Goal: Share content: Share content

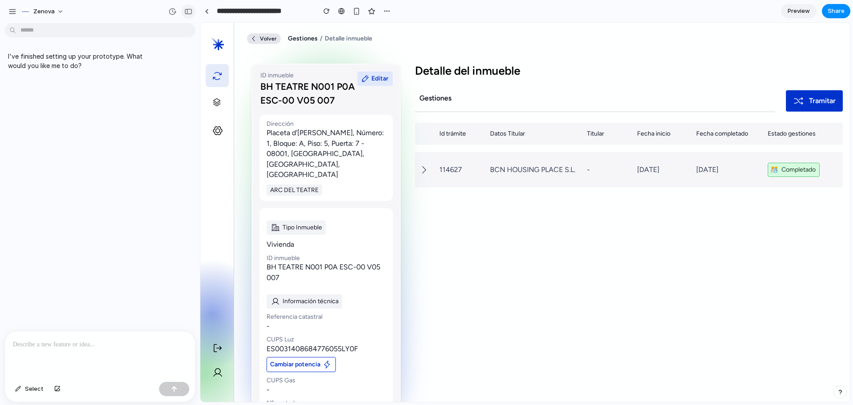
click at [187, 9] on div "button" at bounding box center [188, 11] width 8 height 6
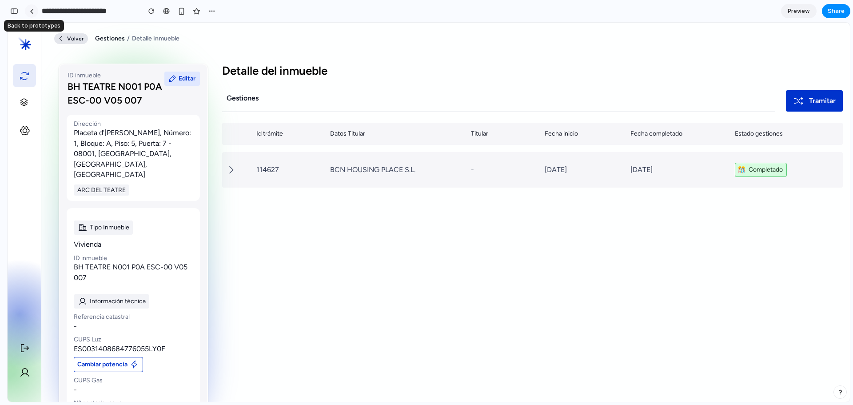
click at [31, 13] on div at bounding box center [32, 11] width 4 height 5
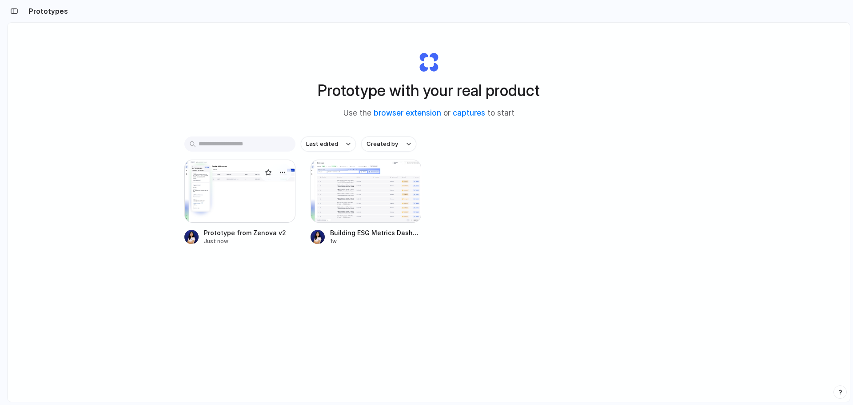
click at [250, 190] on div at bounding box center [239, 191] width 111 height 63
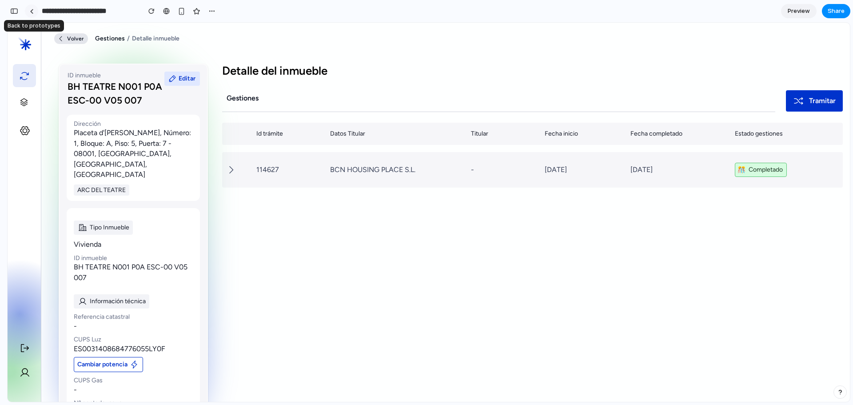
click at [31, 12] on div at bounding box center [32, 11] width 4 height 5
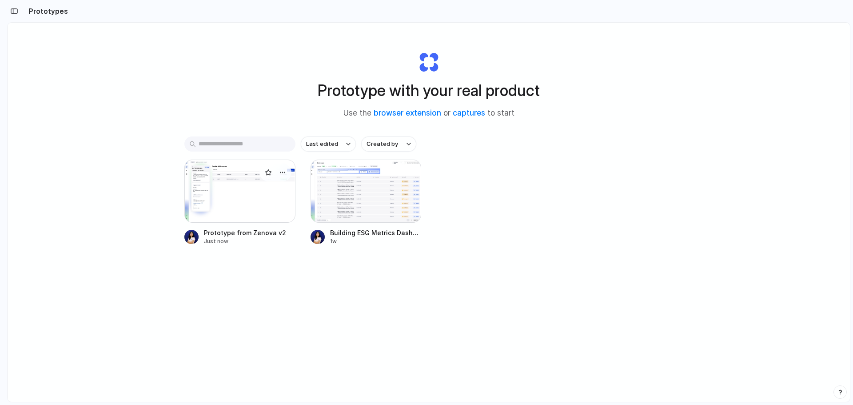
click at [200, 179] on div at bounding box center [239, 191] width 111 height 63
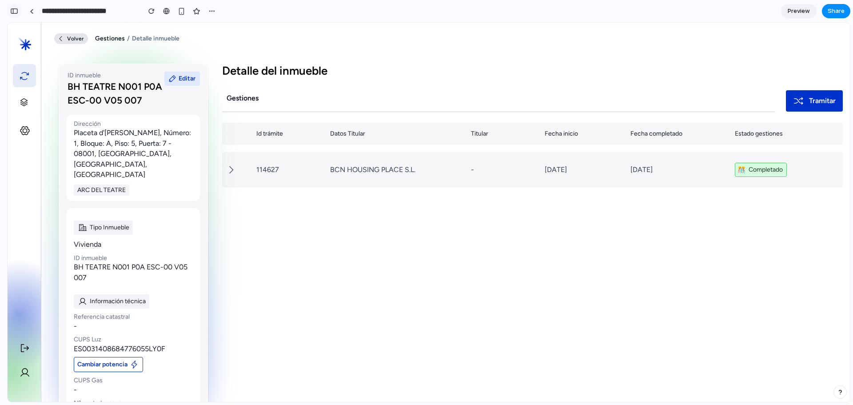
click at [15, 13] on div "button" at bounding box center [14, 11] width 8 height 6
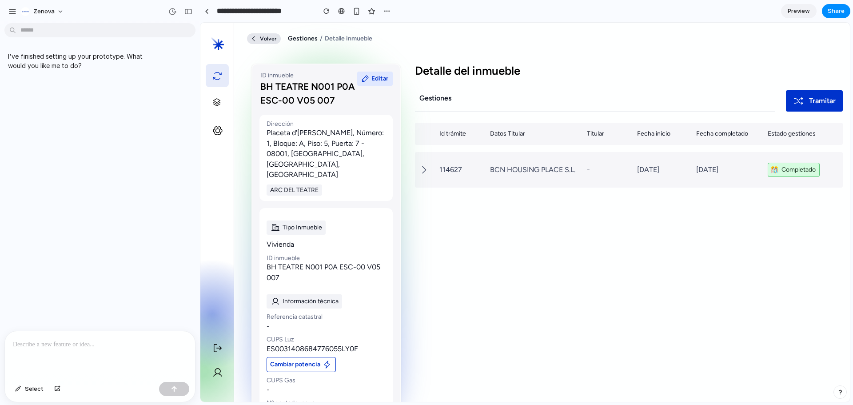
click at [91, 333] on div at bounding box center [100, 354] width 190 height 47
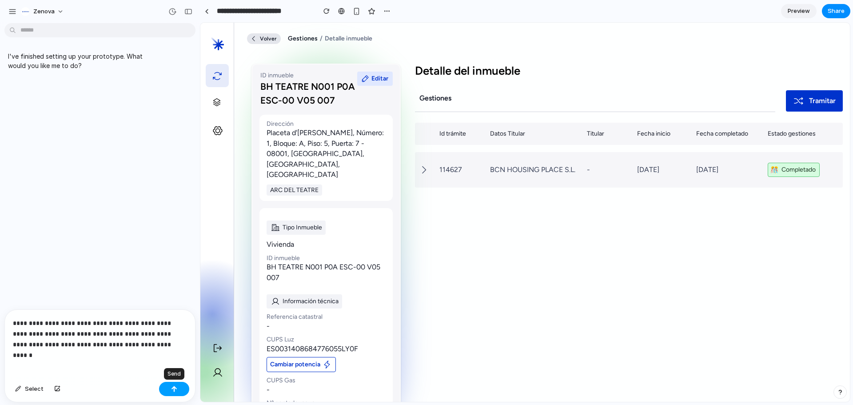
click at [174, 357] on div "button" at bounding box center [174, 389] width 6 height 6
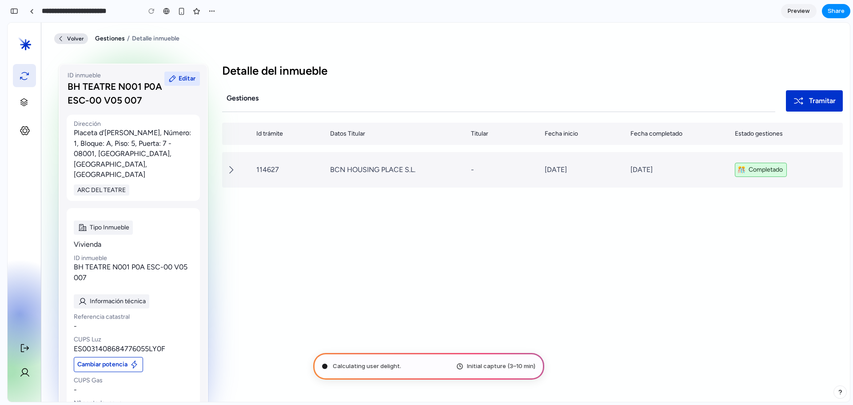
type input "**********"
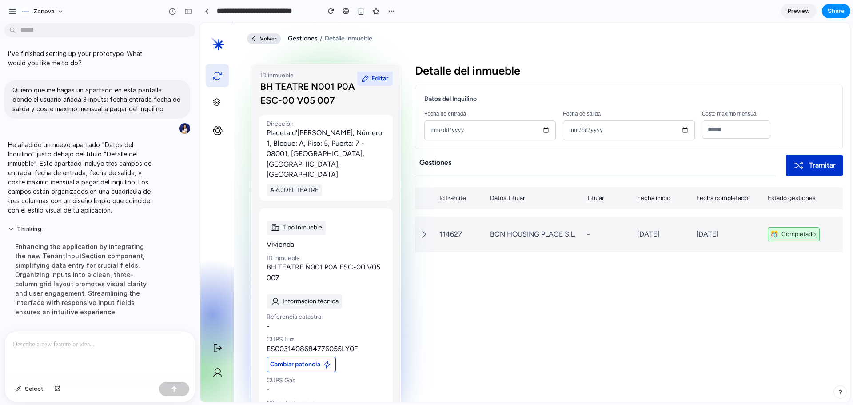
click at [483, 121] on input "date" at bounding box center [490, 130] width 132 height 20
click at [543, 129] on input "date" at bounding box center [490, 130] width 132 height 20
type input "**********"
click at [607, 130] on input "date" at bounding box center [629, 130] width 132 height 20
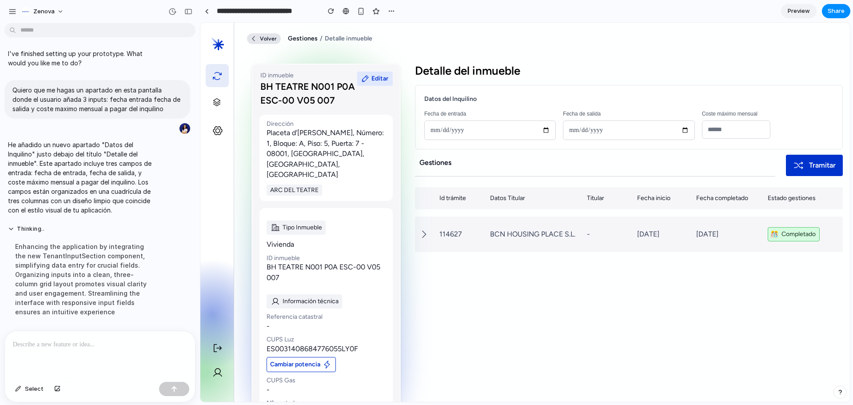
type input "**********"
click at [546, 128] on input "**********" at bounding box center [490, 130] width 132 height 20
type input "**********"
click at [607, 130] on input "number" at bounding box center [736, 129] width 68 height 18
type input "***"
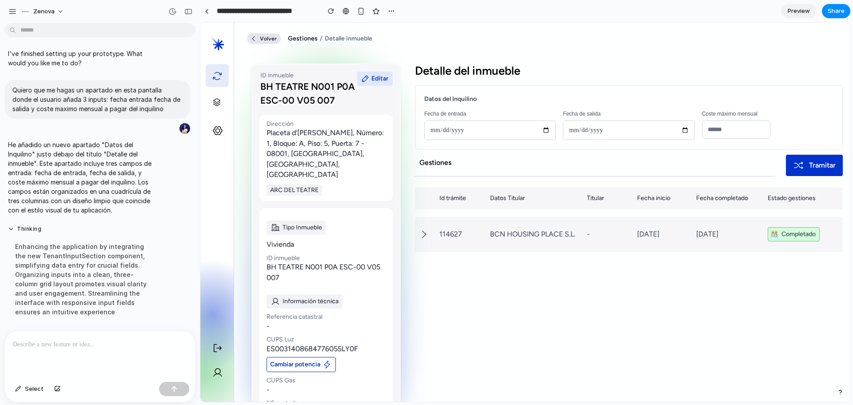
click at [607, 141] on div "**********" at bounding box center [629, 117] width 428 height 64
click at [74, 252] on div "Enhancing the application by integrating the new TenantInputSection component, …" at bounding box center [82, 278] width 148 height 85
click at [53, 351] on div at bounding box center [100, 354] width 190 height 47
click at [422, 237] on icon at bounding box center [424, 234] width 11 height 11
click at [422, 231] on icon at bounding box center [424, 234] width 11 height 11
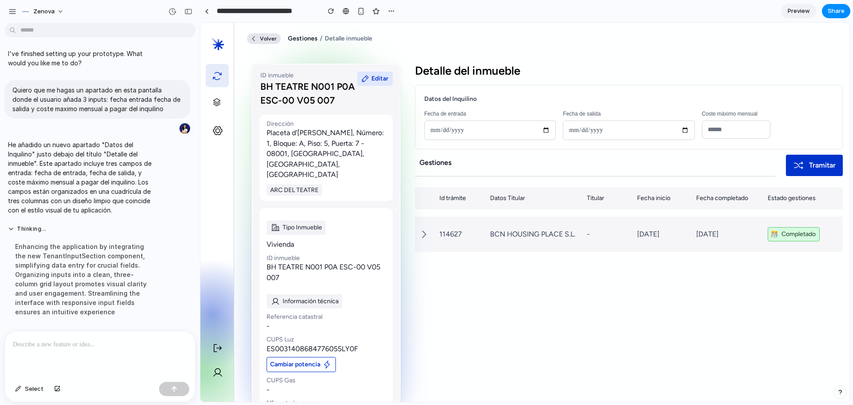
click at [38, 353] on div at bounding box center [100, 354] width 190 height 47
click at [104, 349] on div at bounding box center [100, 354] width 190 height 47
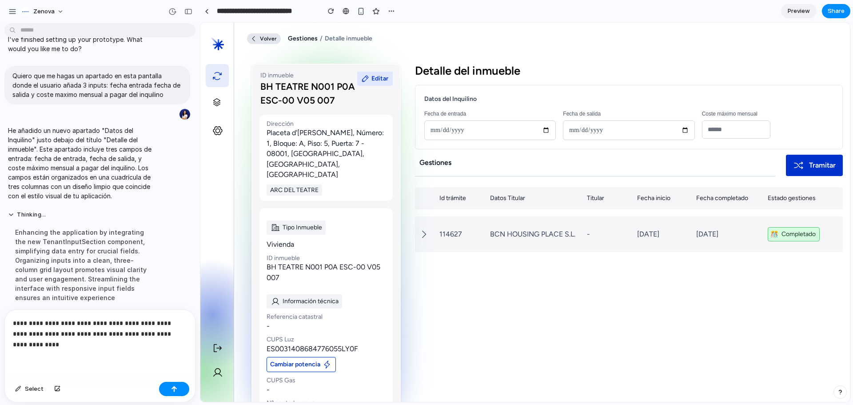
scroll to position [28, 0]
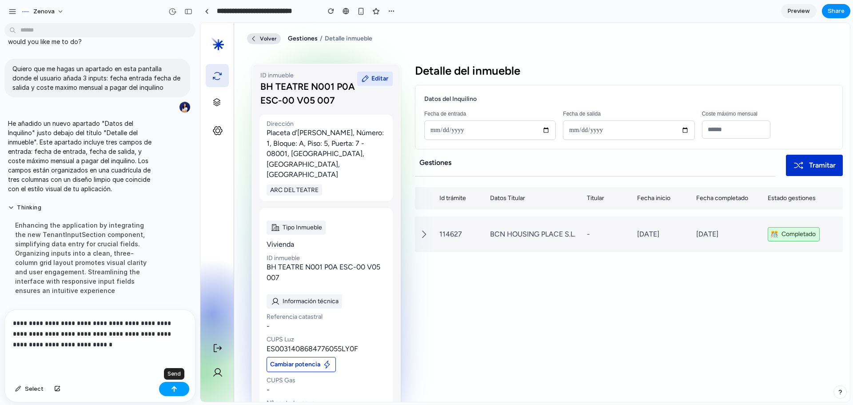
click at [173, 357] on div "button" at bounding box center [174, 389] width 6 height 6
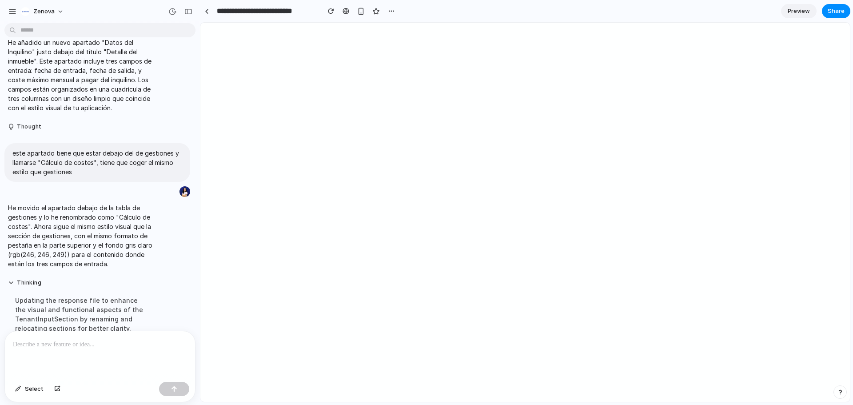
scroll to position [181, 0]
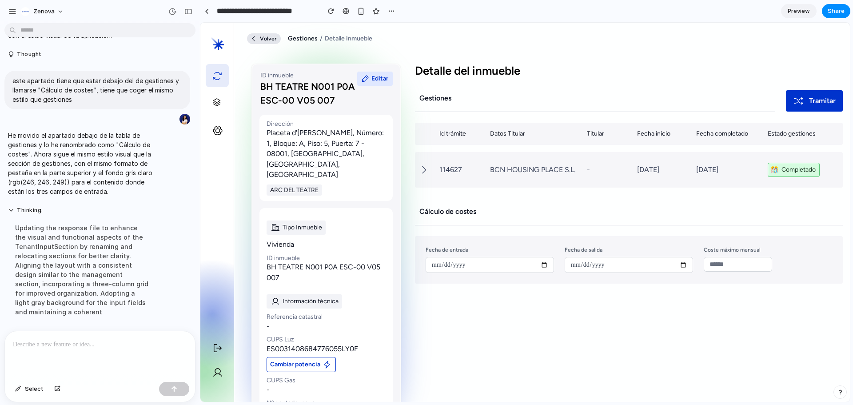
click at [87, 354] on div at bounding box center [100, 354] width 190 height 47
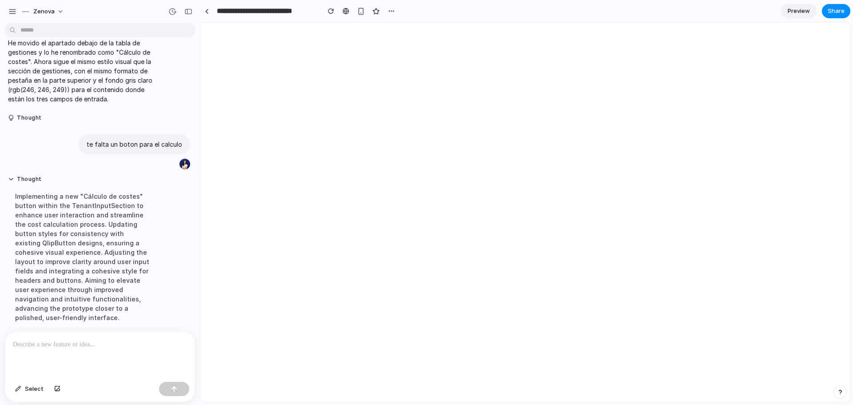
scroll to position [336, 0]
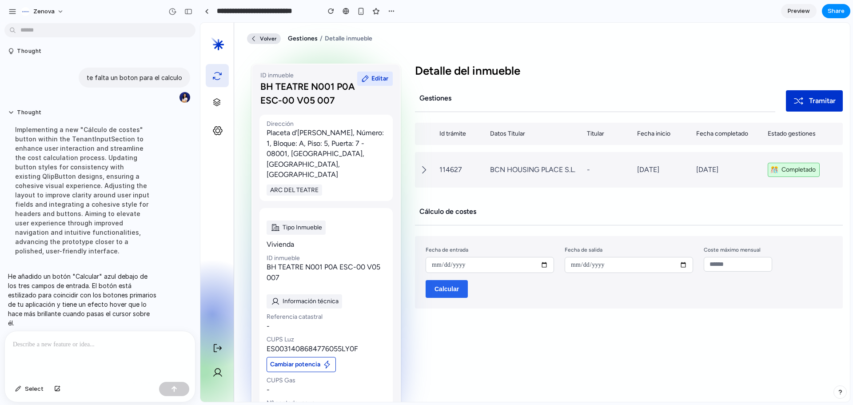
click at [437, 289] on button "Calcular" at bounding box center [447, 289] width 42 height 18
click at [433, 266] on input "date" at bounding box center [490, 265] width 128 height 16
click at [545, 265] on input "date" at bounding box center [490, 265] width 128 height 16
type input "**********"
click at [607, 263] on input "date" at bounding box center [629, 265] width 128 height 16
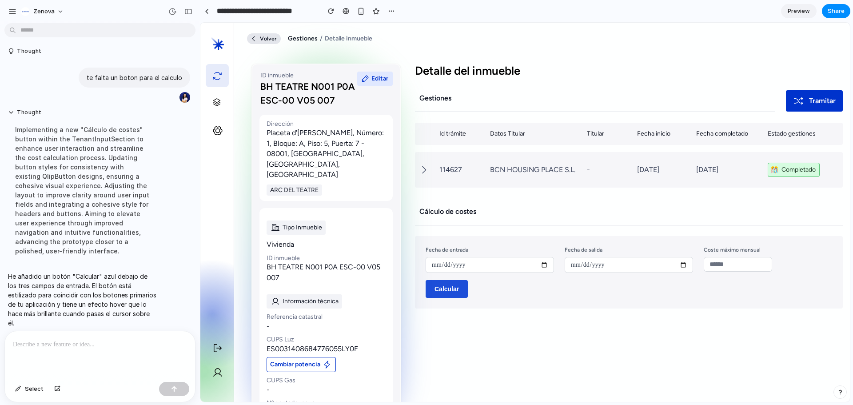
type input "**********"
click at [607, 257] on input "number" at bounding box center [738, 264] width 68 height 15
type input "****"
click at [445, 282] on button "Calcular" at bounding box center [447, 289] width 42 height 18
click at [448, 293] on button "Calcular" at bounding box center [447, 289] width 42 height 18
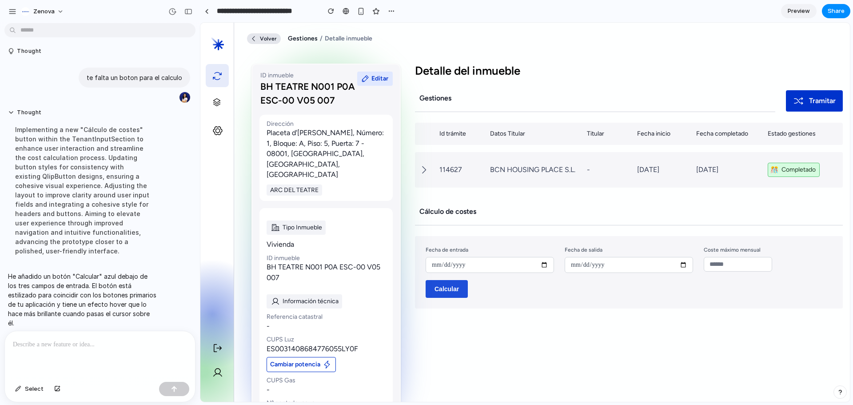
click at [529, 295] on div "**********" at bounding box center [629, 272] width 428 height 72
click at [96, 356] on div at bounding box center [100, 354] width 190 height 47
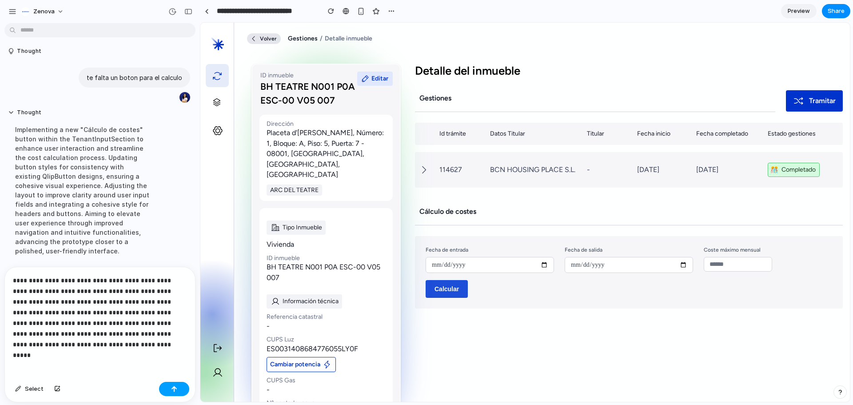
click at [174, 357] on div "button" at bounding box center [174, 389] width 6 height 6
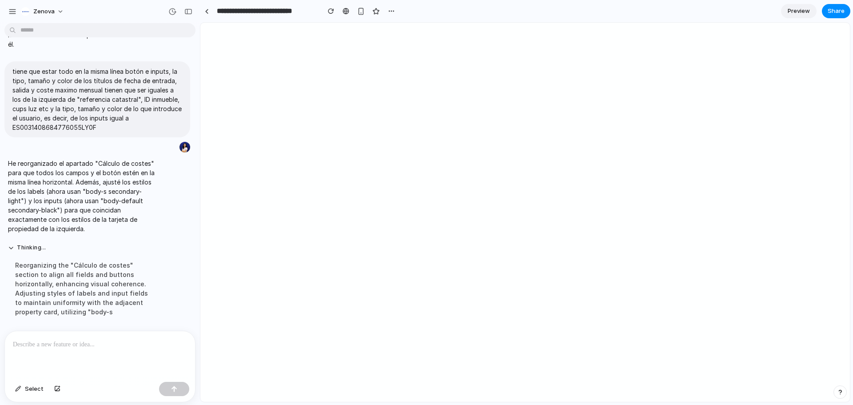
scroll to position [0, 0]
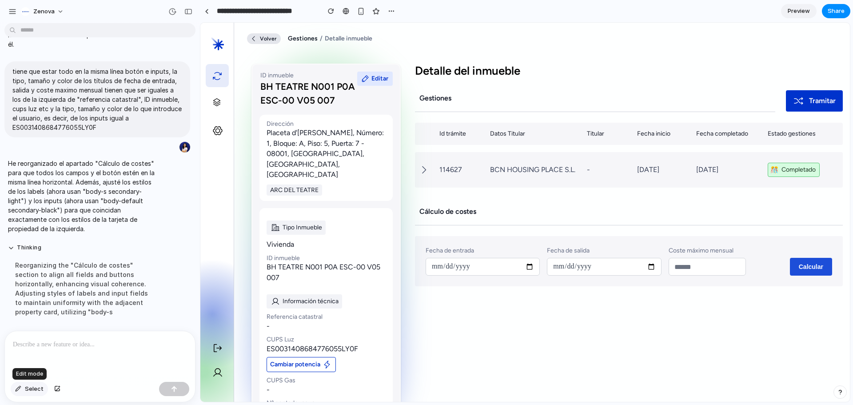
click at [30, 357] on span "Select" at bounding box center [34, 388] width 19 height 9
click at [607, 266] on div at bounding box center [525, 212] width 650 height 379
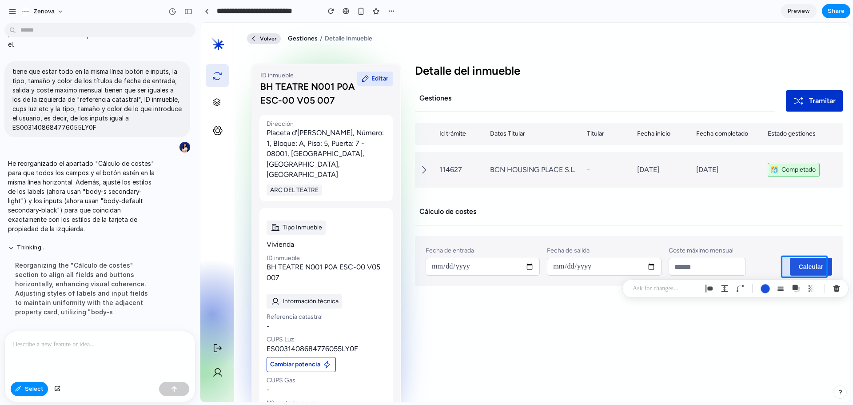
click at [93, 355] on div at bounding box center [100, 354] width 190 height 47
click at [27, 357] on span "Select" at bounding box center [34, 388] width 19 height 9
click at [69, 350] on div at bounding box center [100, 354] width 190 height 47
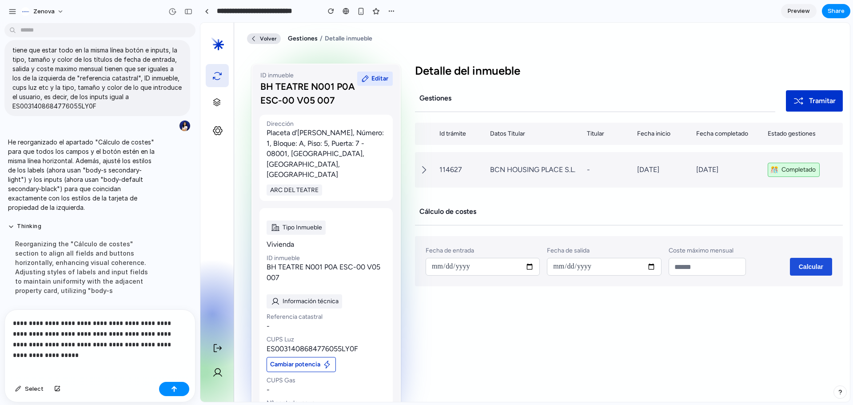
scroll to position [502, 0]
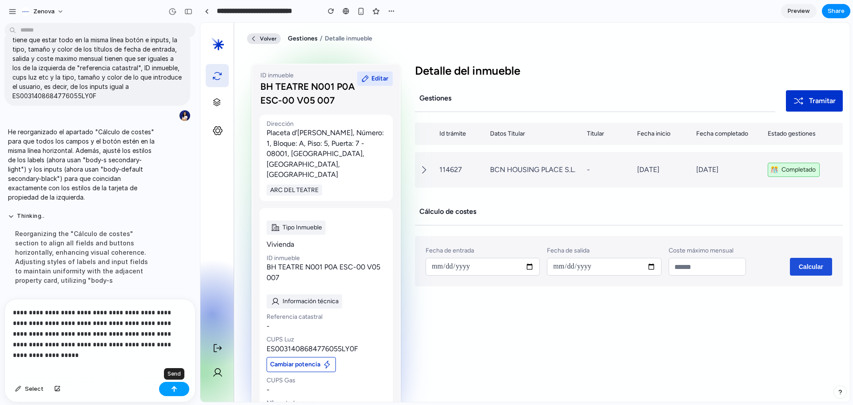
click at [175, 357] on div "button" at bounding box center [174, 389] width 6 height 6
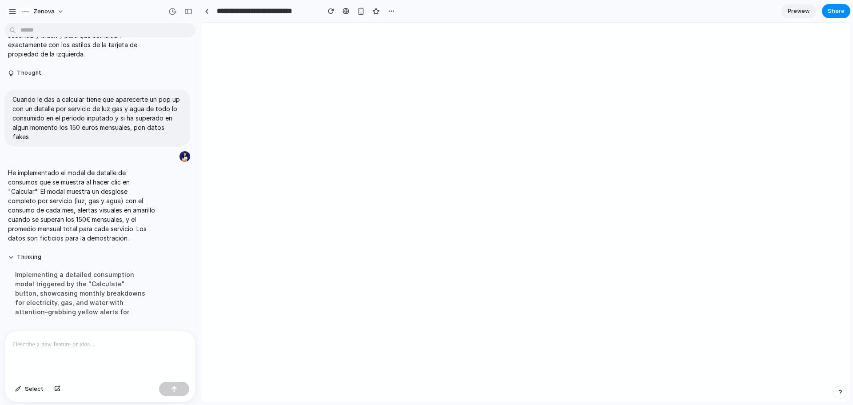
scroll to position [0, 0]
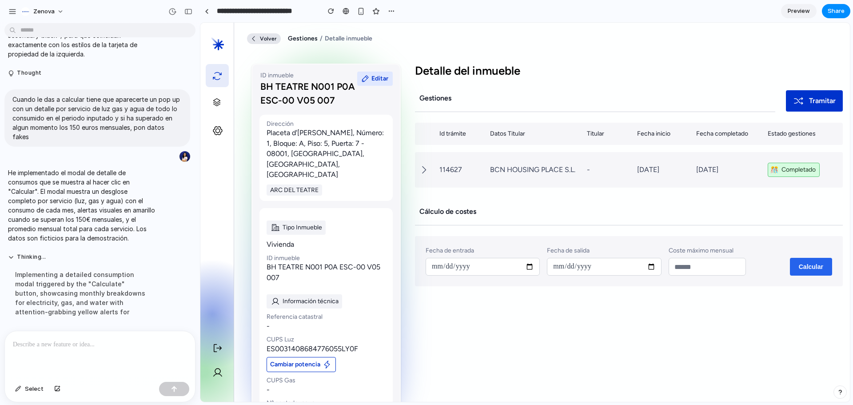
click at [607, 262] on button "Calcular" at bounding box center [811, 267] width 42 height 18
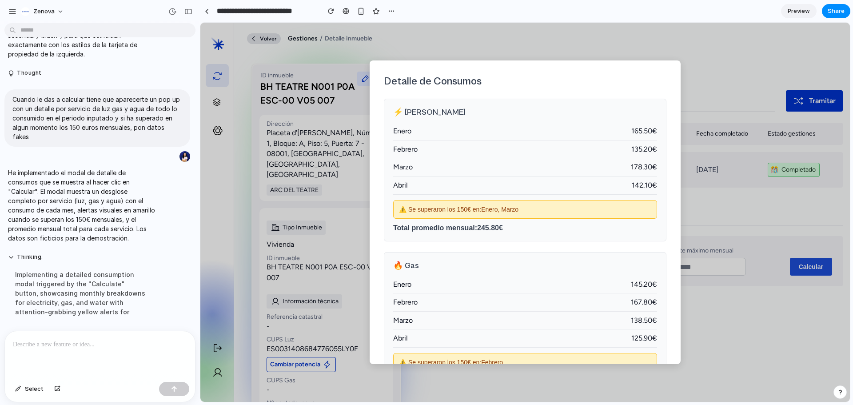
click at [111, 339] on p at bounding box center [98, 344] width 171 height 11
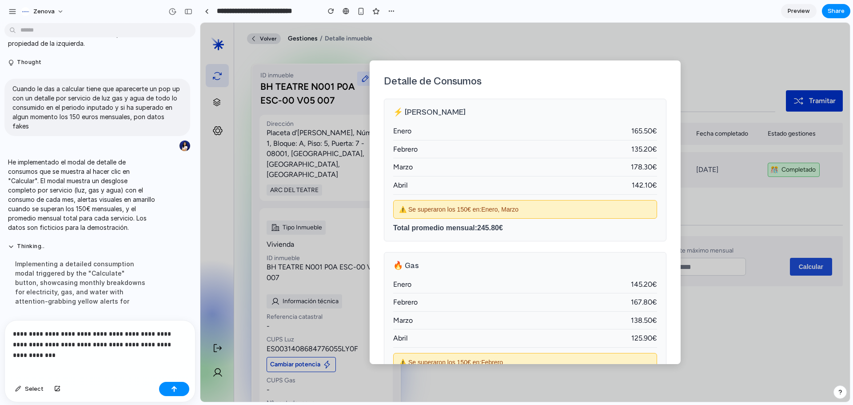
scroll to position [670, 0]
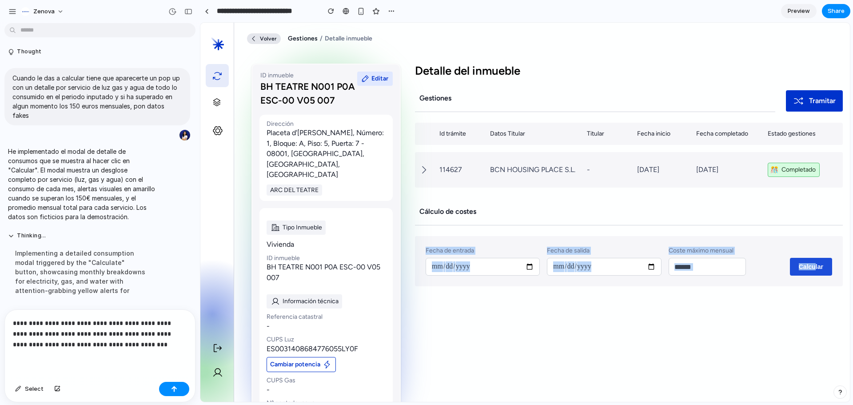
drag, startPoint x: 419, startPoint y: 242, endPoint x: 794, endPoint y: 293, distance: 379.3
click at [607, 278] on div "Fecha de entrada Fecha de salida Coste máximo mensual Calcular" at bounding box center [629, 261] width 428 height 51
drag, startPoint x: 761, startPoint y: 319, endPoint x: 748, endPoint y: 323, distance: 13.3
click at [607, 320] on div "Detalle del inmueble Gestiones Tramitar Id trámite Datos Titular Titular Fecha …" at bounding box center [629, 247] width 428 height 367
click at [466, 252] on p "Fecha de entrada" at bounding box center [483, 251] width 114 height 8
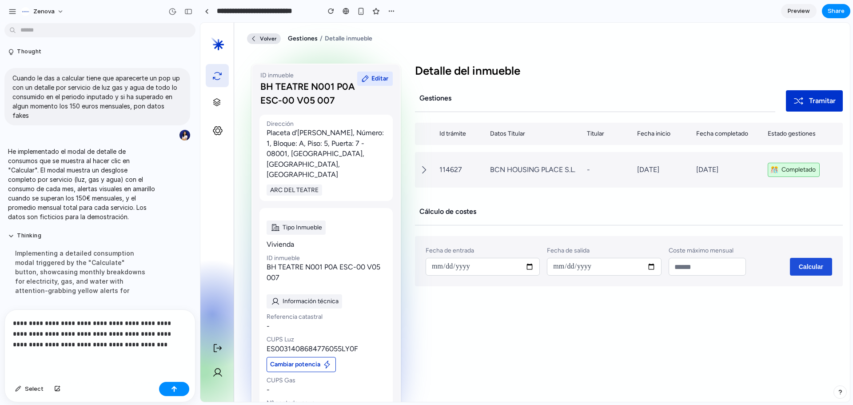
click at [146, 345] on p "**********" at bounding box center [98, 334] width 171 height 32
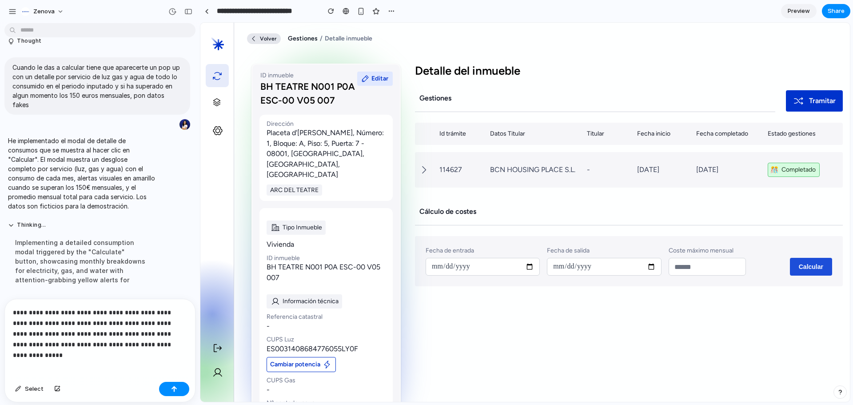
scroll to position [686, 0]
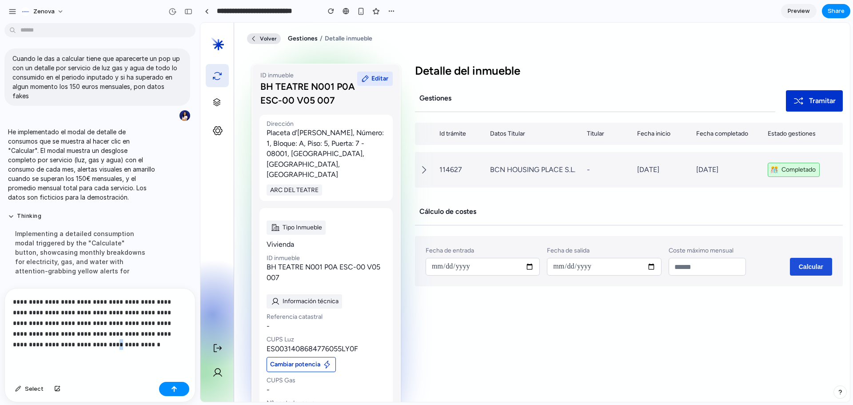
click at [74, 340] on p "**********" at bounding box center [98, 322] width 171 height 53
click at [142, 340] on p "**********" at bounding box center [98, 322] width 171 height 53
click at [112, 350] on div "**********" at bounding box center [100, 328] width 190 height 100
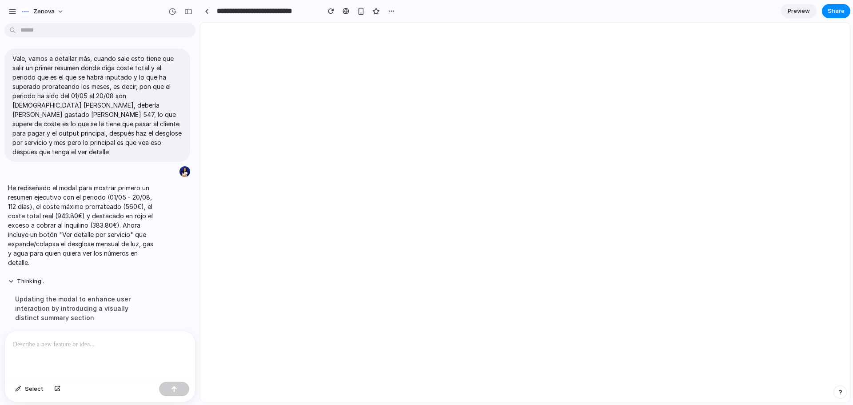
scroll to position [0, 0]
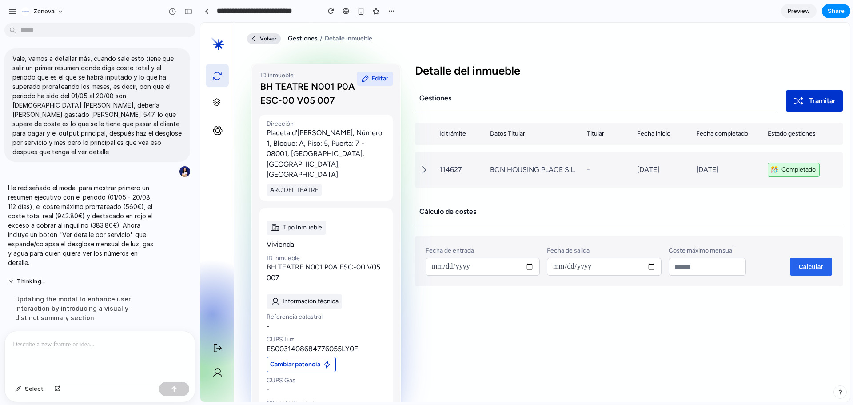
click at [607, 265] on button "Calcular" at bounding box center [811, 267] width 42 height 18
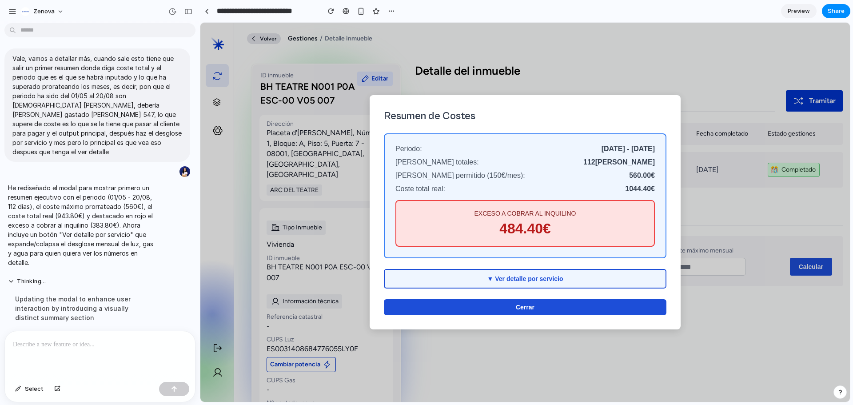
click at [506, 283] on button "▼ Ver detalle por servicio" at bounding box center [525, 279] width 283 height 20
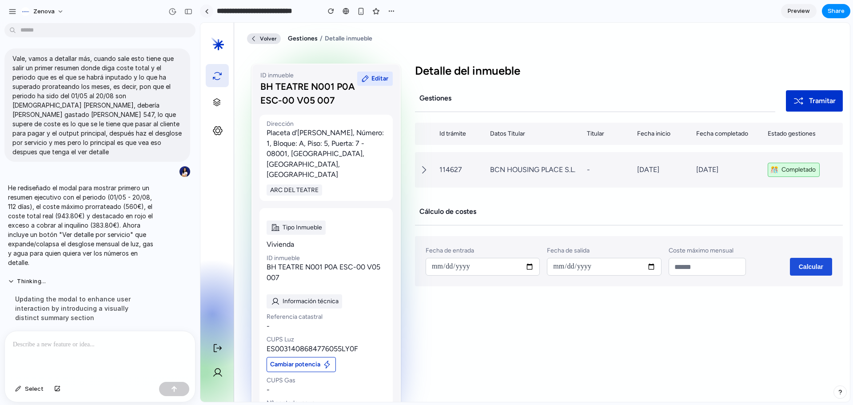
click at [205, 9] on div at bounding box center [207, 11] width 4 height 5
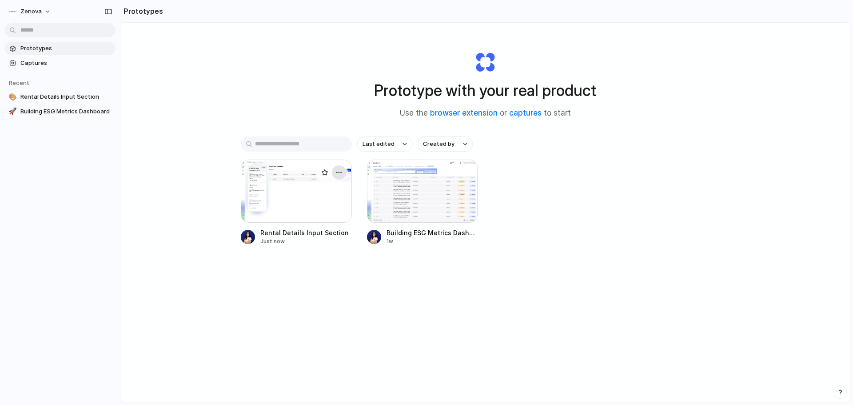
click at [338, 173] on div "button" at bounding box center [338, 172] width 7 height 7
click at [244, 172] on div "Open in new tab Rename Copy link Delete" at bounding box center [426, 202] width 853 height 405
click at [261, 190] on div at bounding box center [296, 191] width 111 height 63
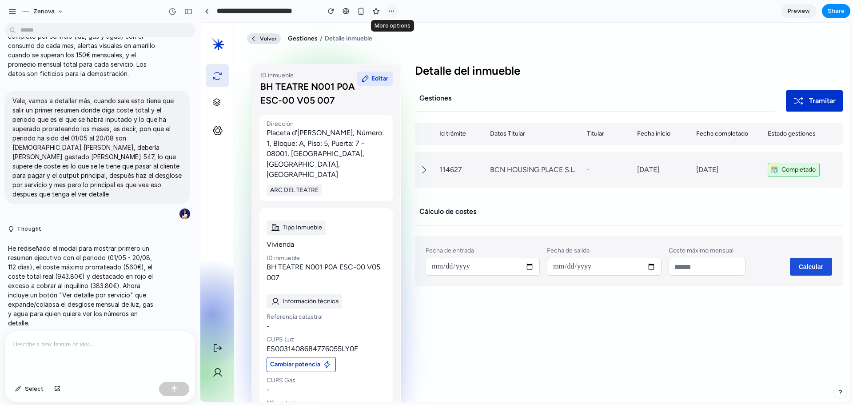
click at [389, 9] on div "button" at bounding box center [391, 11] width 7 height 7
click at [607, 9] on div "Duplicate Delete" at bounding box center [426, 202] width 853 height 405
click at [607, 8] on span "Share" at bounding box center [836, 11] width 17 height 9
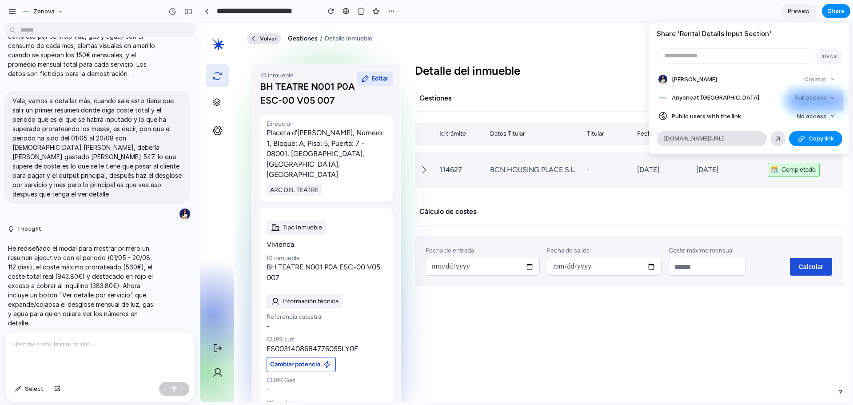
click at [9, 12] on div "Share ' Rental Details Input Section ' Invite [PERSON_NAME] Creator Anyone at Z…" at bounding box center [426, 202] width 853 height 405
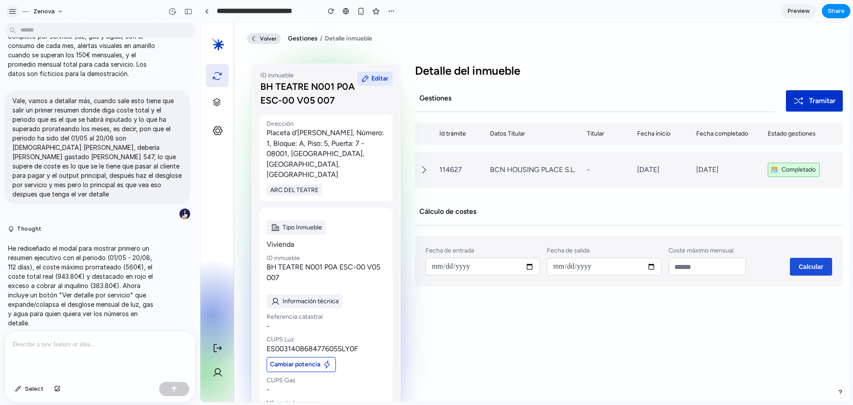
click at [14, 12] on div "button" at bounding box center [12, 12] width 8 height 8
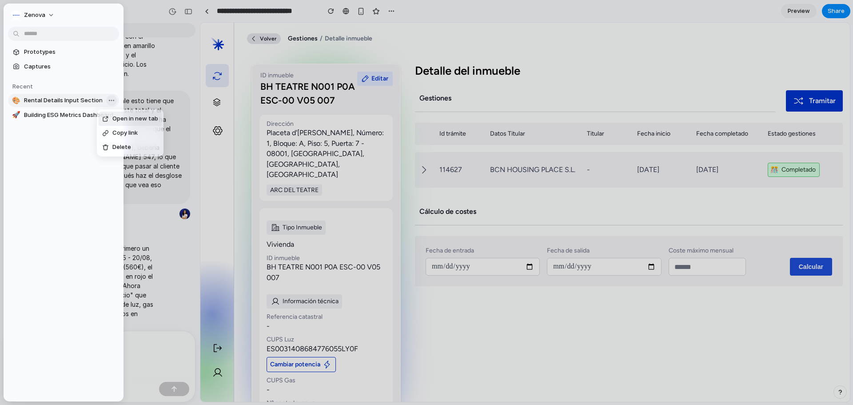
click at [105, 99] on body "**********" at bounding box center [426, 202] width 853 height 405
click at [259, 48] on div "Open in new tab Copy link Delete" at bounding box center [426, 202] width 853 height 405
click at [209, 10] on div at bounding box center [426, 202] width 853 height 405
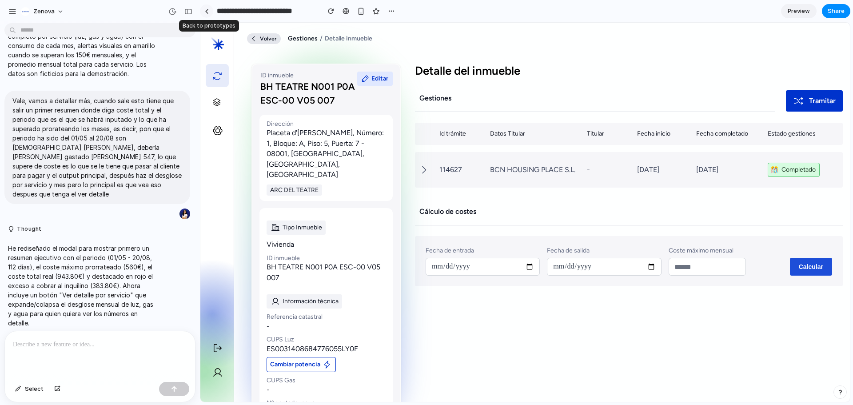
click at [203, 9] on link at bounding box center [206, 10] width 13 height 13
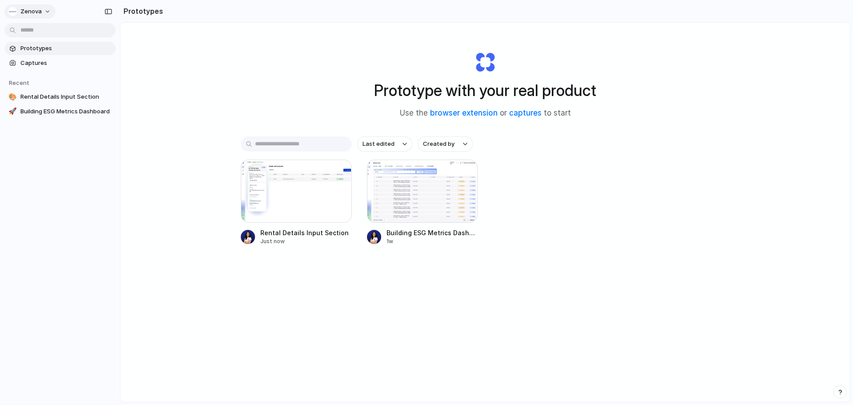
click at [44, 7] on button "Zenova" at bounding box center [29, 11] width 51 height 14
click at [607, 148] on div "Settings Invite members Change theme Sign out" at bounding box center [426, 202] width 853 height 405
click at [335, 171] on div "button" at bounding box center [338, 172] width 7 height 7
click at [321, 192] on span "Open in new tab" at bounding box center [317, 192] width 46 height 9
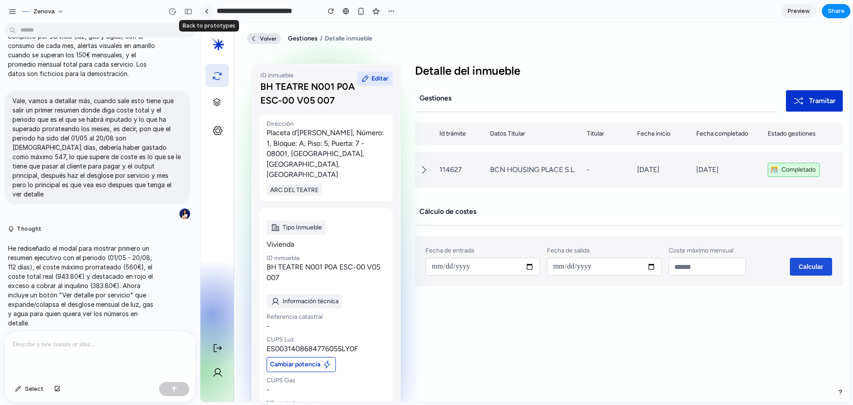
click at [206, 9] on div at bounding box center [207, 11] width 4 height 5
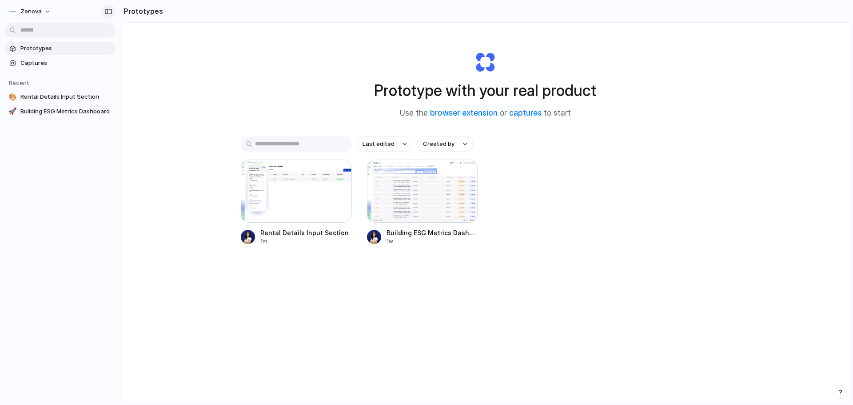
click at [113, 12] on button "button" at bounding box center [108, 11] width 14 height 14
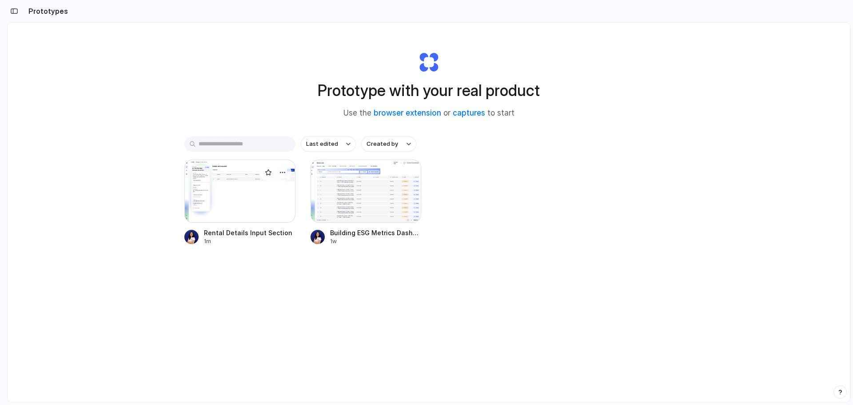
click at [262, 188] on div at bounding box center [239, 191] width 111 height 63
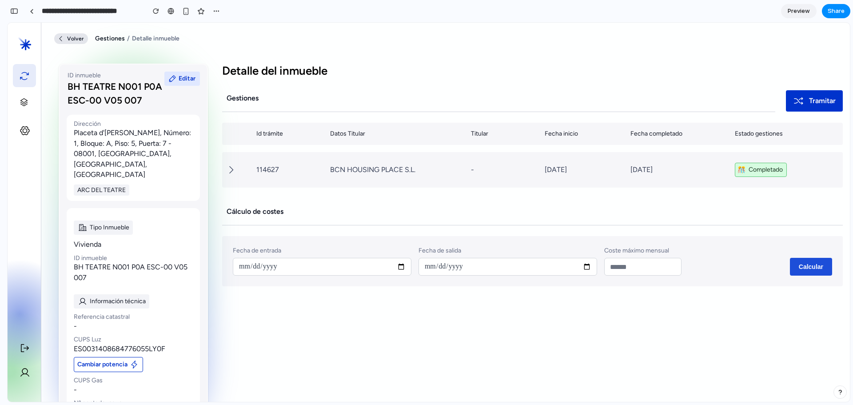
click at [798, 6] on link "Preview" at bounding box center [799, 11] width 36 height 14
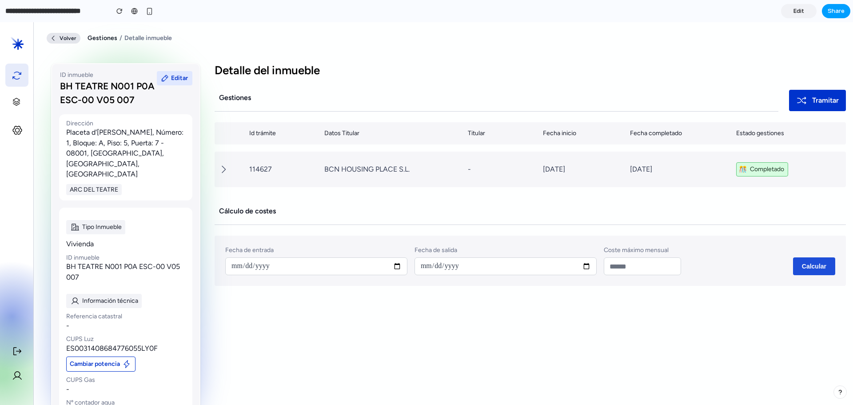
click at [836, 11] on span "Share" at bounding box center [836, 11] width 17 height 9
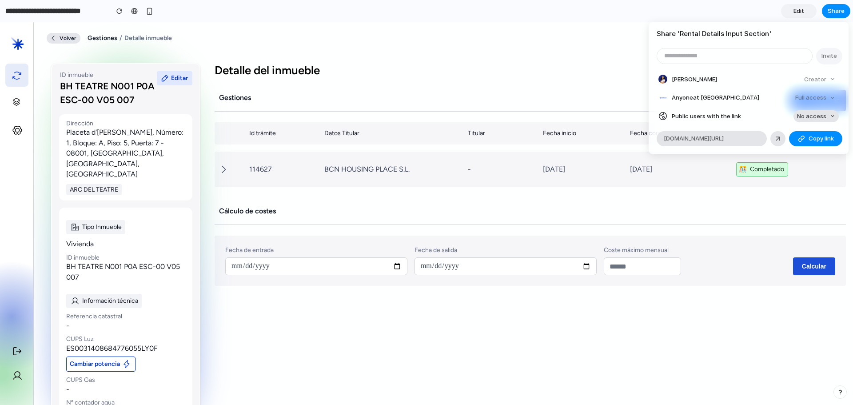
click at [827, 113] on button "No access" at bounding box center [816, 116] width 45 height 12
click at [705, 142] on div "No access Full access" at bounding box center [426, 202] width 853 height 405
click at [348, 44] on div "Share ' Rental Details Input Section ' Invite [PERSON_NAME] Creator Anyone at Z…" at bounding box center [426, 202] width 853 height 405
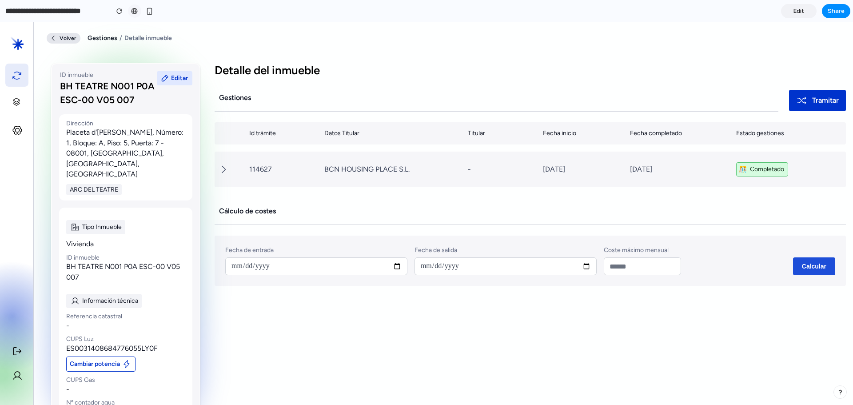
click at [136, 12] on div at bounding box center [134, 11] width 7 height 7
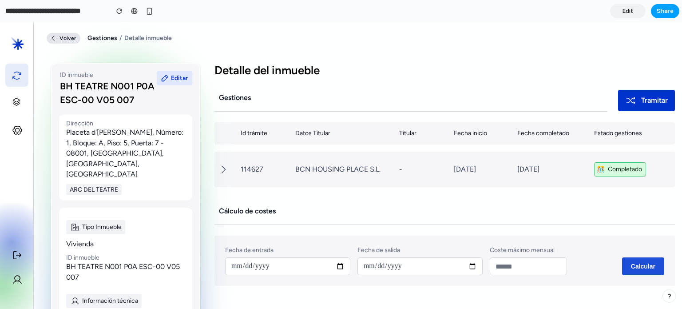
click at [659, 10] on span "Share" at bounding box center [665, 11] width 17 height 9
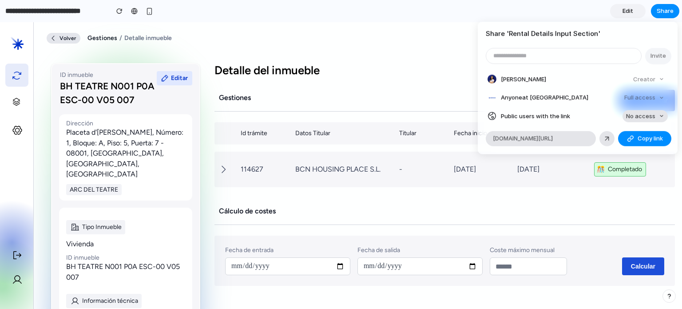
click at [643, 114] on span "No access" at bounding box center [640, 116] width 29 height 8
click at [631, 147] on span "Full access" at bounding box center [633, 149] width 31 height 9
click at [636, 139] on button "Copy link" at bounding box center [645, 138] width 53 height 15
